Goal: Navigation & Orientation: Find specific page/section

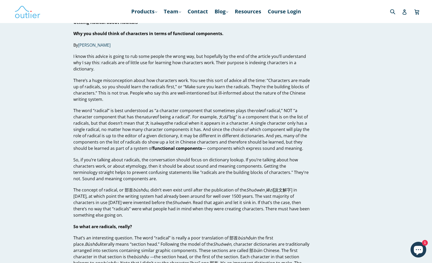
click at [140, 7] on nav "Products .cls-1{fill:#231f20} expand Chinese Characters & Reading Mandarin Pron…" at bounding box center [216, 11] width 236 height 23
click at [140, 9] on link "Products .cls-1{fill:#231f20} expand" at bounding box center [144, 11] width 31 height 9
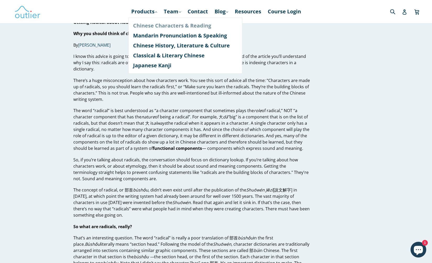
click at [147, 25] on link "Chinese Characters & Reading" at bounding box center [185, 26] width 105 height 10
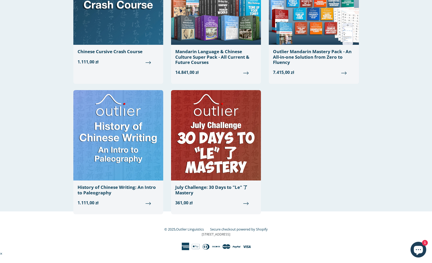
scroll to position [497, 0]
